Goal: Navigation & Orientation: Find specific page/section

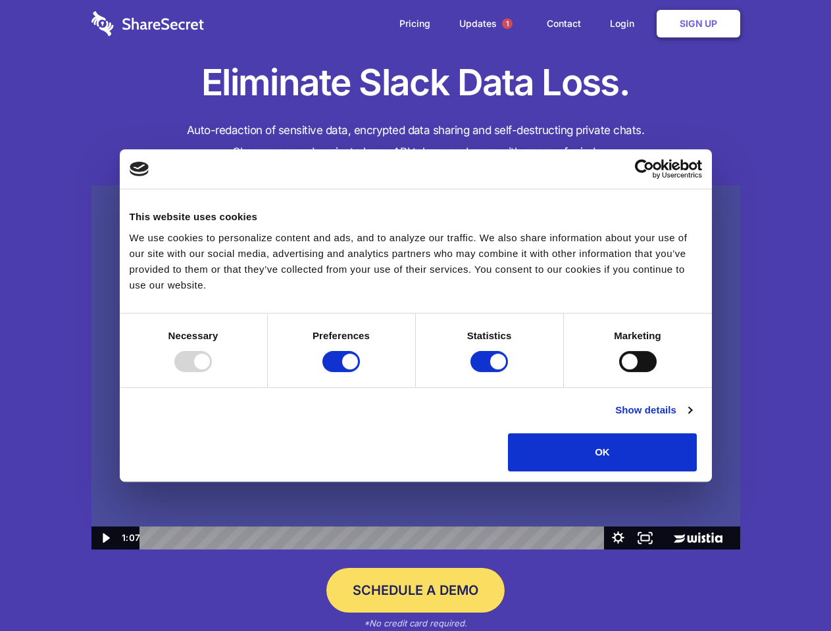
click at [415, 316] on img at bounding box center [415, 367] width 649 height 365
click at [212, 372] on div at bounding box center [192, 361] width 37 height 21
click at [360, 372] on input "Preferences" at bounding box center [340, 361] width 37 height 21
checkbox input "false"
click at [491, 372] on input "Statistics" at bounding box center [488, 361] width 37 height 21
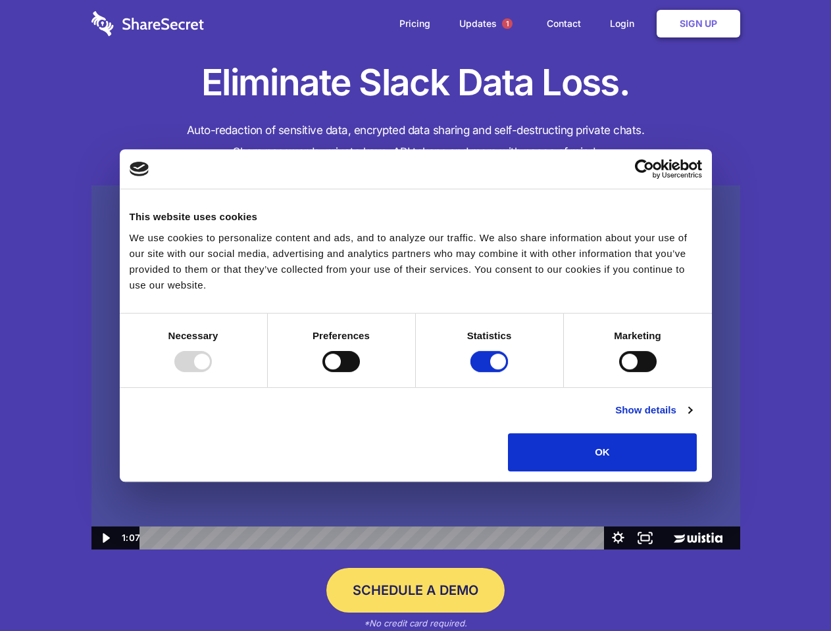
checkbox input "false"
click at [619, 372] on input "Marketing" at bounding box center [637, 361] width 37 height 21
checkbox input "true"
click at [691, 418] on link "Show details" at bounding box center [653, 411] width 76 height 16
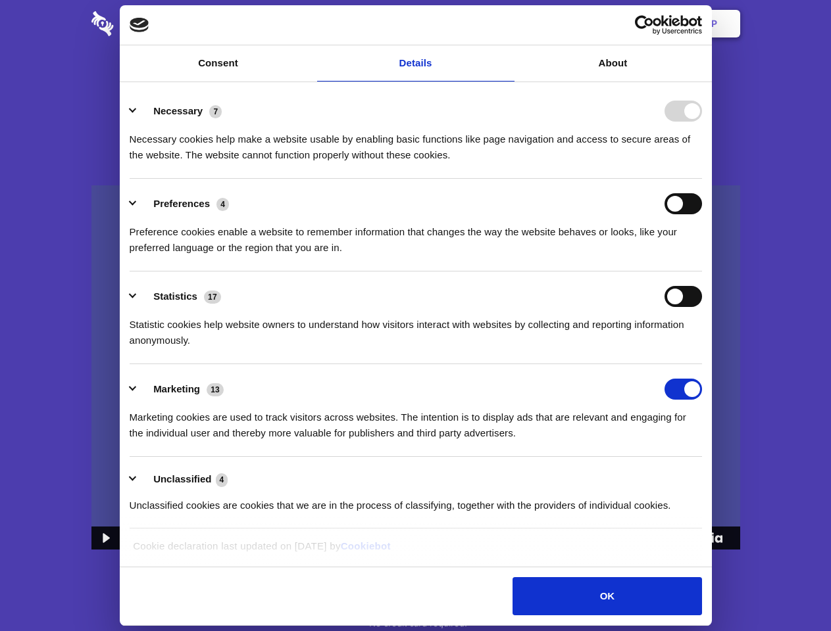
click at [702, 179] on li "Necessary 7 Necessary cookies help make a website usable by enabling basic func…" at bounding box center [416, 132] width 572 height 93
click at [506, 24] on span "1" at bounding box center [507, 23] width 11 height 11
